Goal: Transaction & Acquisition: Purchase product/service

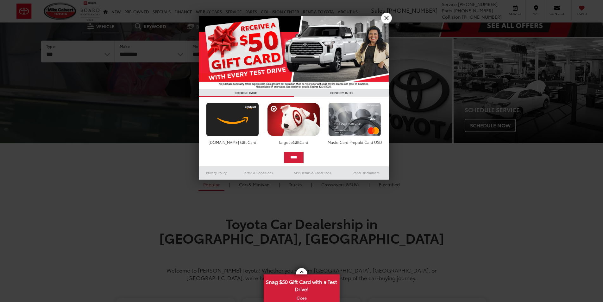
scroll to position [95, 0]
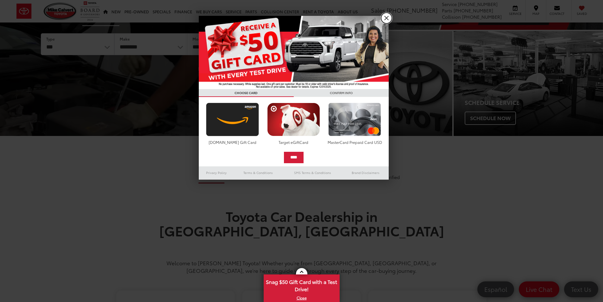
click at [389, 17] on link "X" at bounding box center [386, 18] width 11 height 11
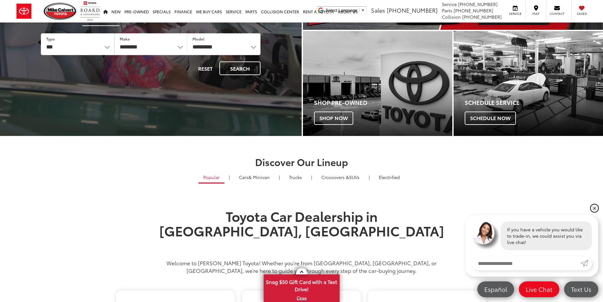
click at [596, 206] on link "✕" at bounding box center [595, 208] width 8 height 8
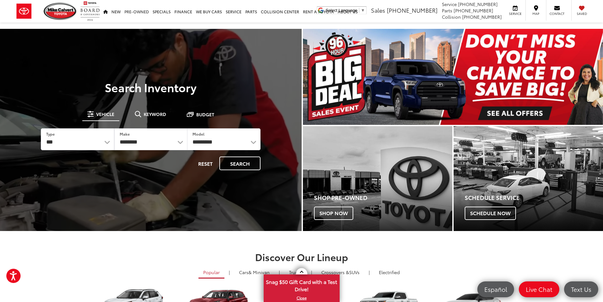
scroll to position [0, 0]
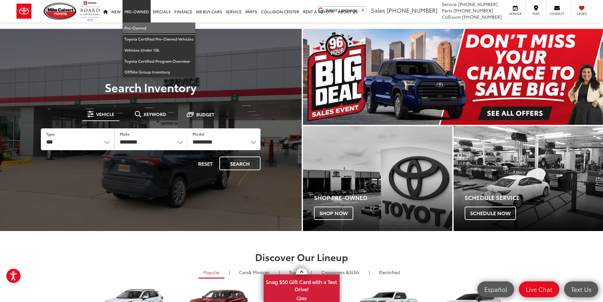
click at [133, 27] on link "Pre-Owned" at bounding box center [159, 27] width 73 height 11
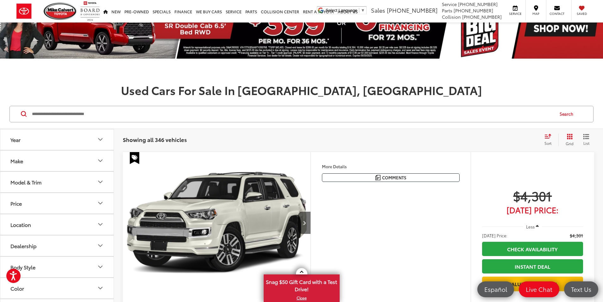
scroll to position [32, 0]
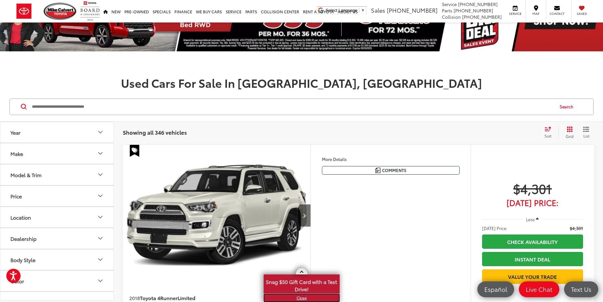
click at [300, 298] on link "X" at bounding box center [301, 297] width 75 height 7
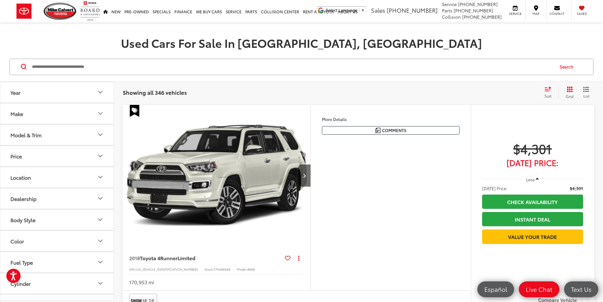
scroll to position [63, 0]
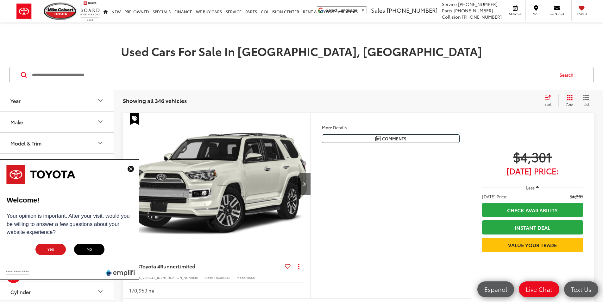
click at [132, 166] on img at bounding box center [131, 169] width 6 height 6
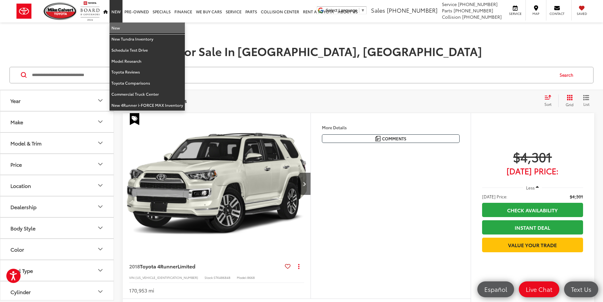
click at [118, 29] on link "New" at bounding box center [147, 27] width 75 height 11
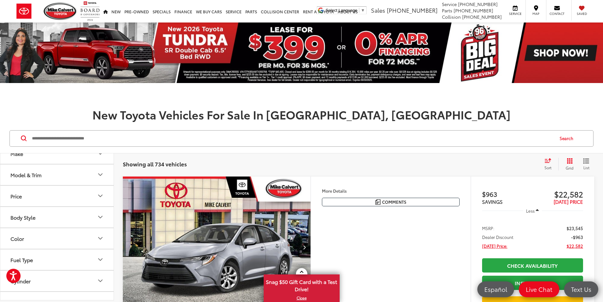
click at [23, 159] on button "Make" at bounding box center [57, 153] width 114 height 21
click at [27, 176] on div "Model & Trim" at bounding box center [25, 175] width 31 height 6
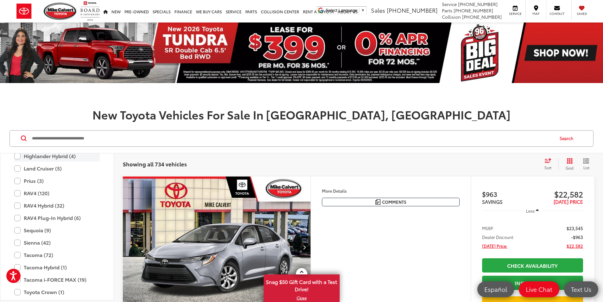
scroll to position [344, 0]
click at [39, 252] on label "Tundra (56)" at bounding box center [56, 253] width 85 height 11
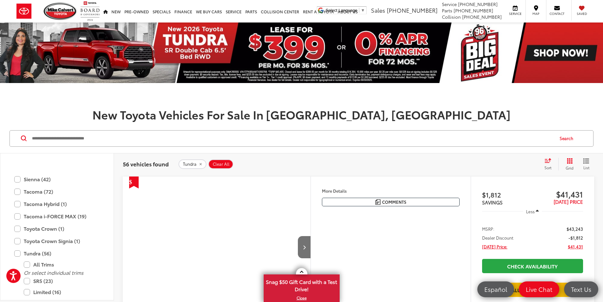
scroll to position [376, 0]
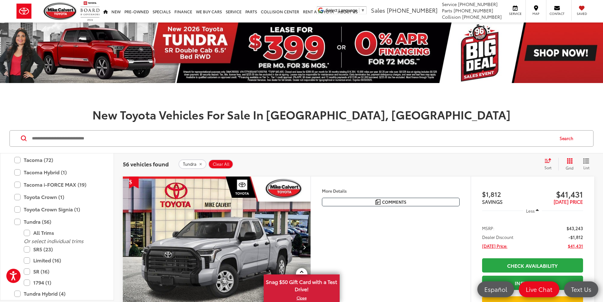
click at [549, 157] on div "56 vehicles found Tundra Clear All + 0 test Sort Price: High to Low Price: Low …" at bounding box center [358, 164] width 489 height 23
click at [545, 161] on icon "Select sort value" at bounding box center [548, 160] width 7 height 5
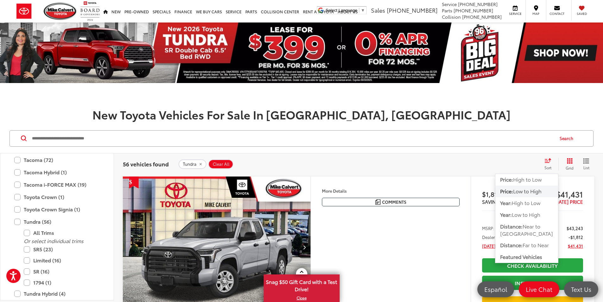
click at [512, 163] on div "Tundra Clear All + 0" at bounding box center [359, 163] width 360 height 9
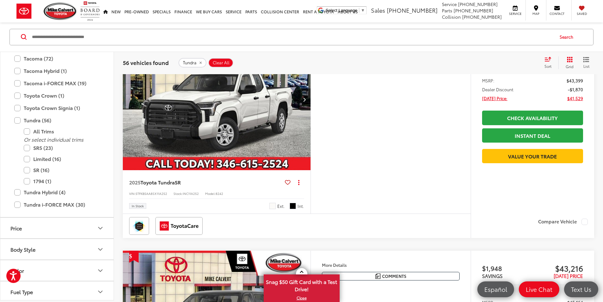
scroll to position [380, 0]
